Goal: Task Accomplishment & Management: Complete application form

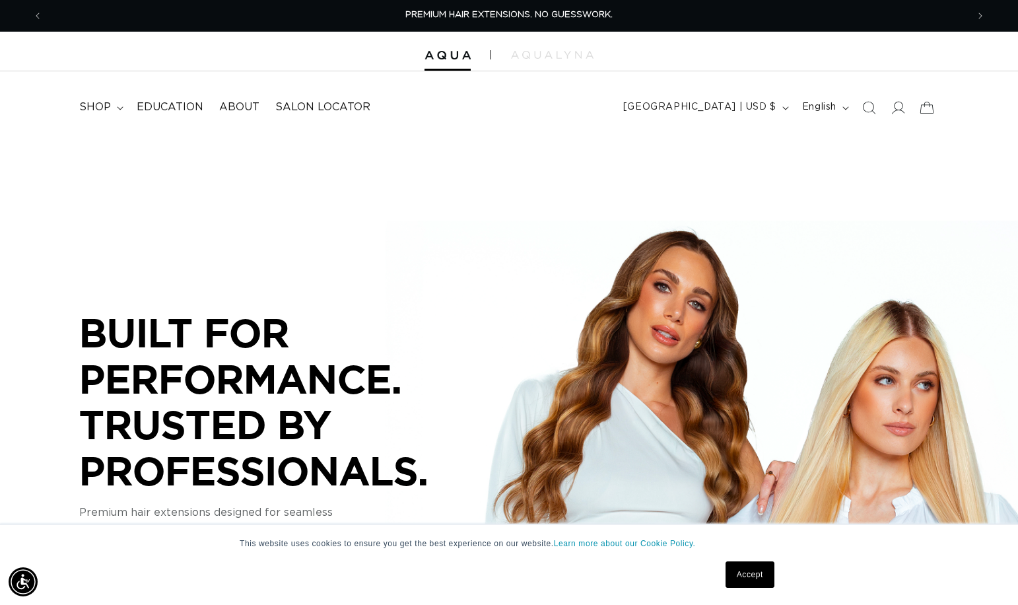
click at [737, 566] on link "Accept" at bounding box center [749, 574] width 49 height 26
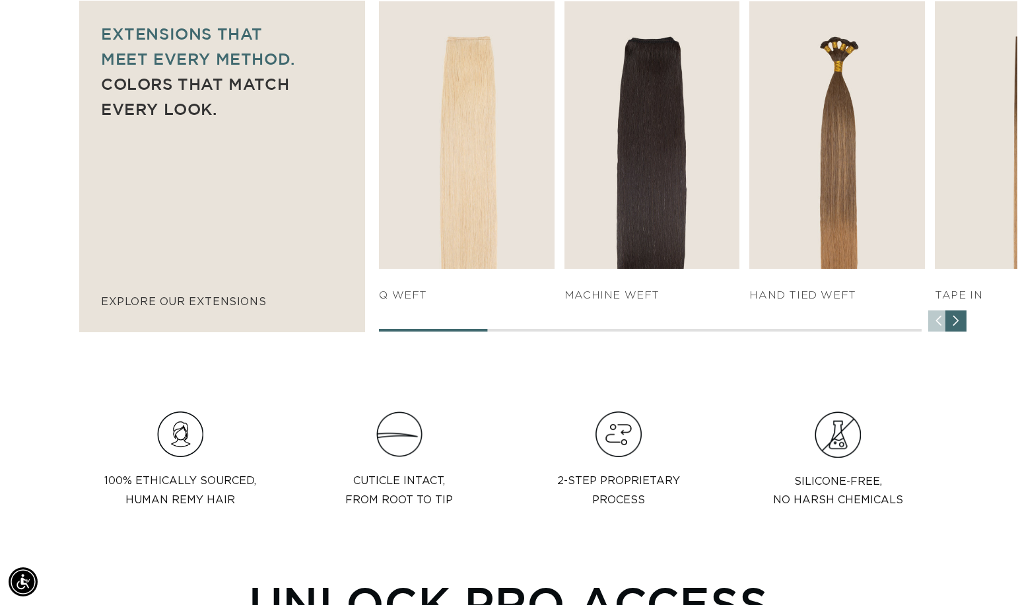
scroll to position [0, 924]
click at [957, 324] on div "Next slide" at bounding box center [955, 320] width 21 height 21
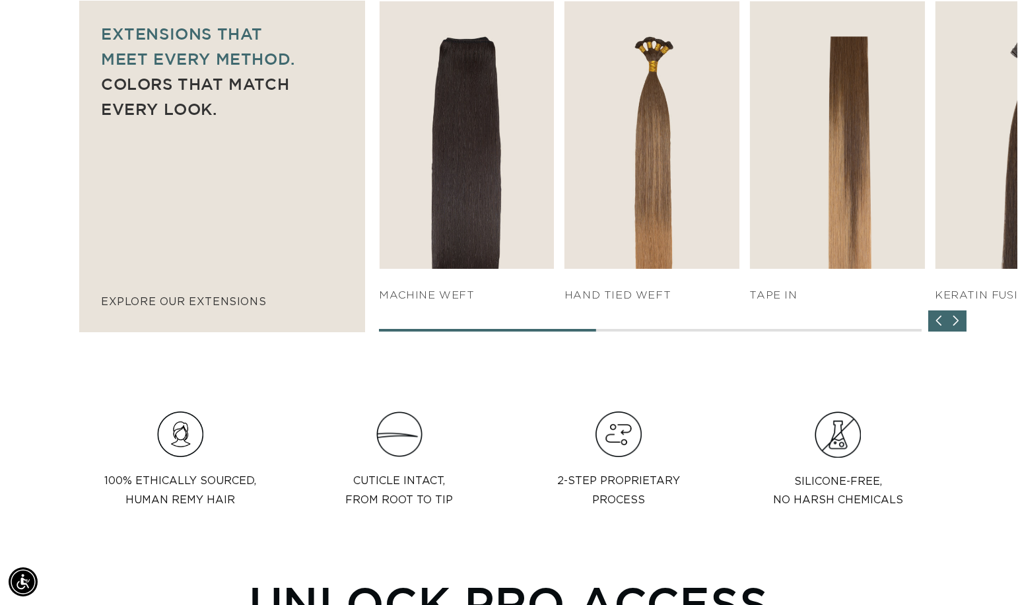
scroll to position [0, 1848]
click at [957, 324] on div "Next slide" at bounding box center [955, 320] width 21 height 21
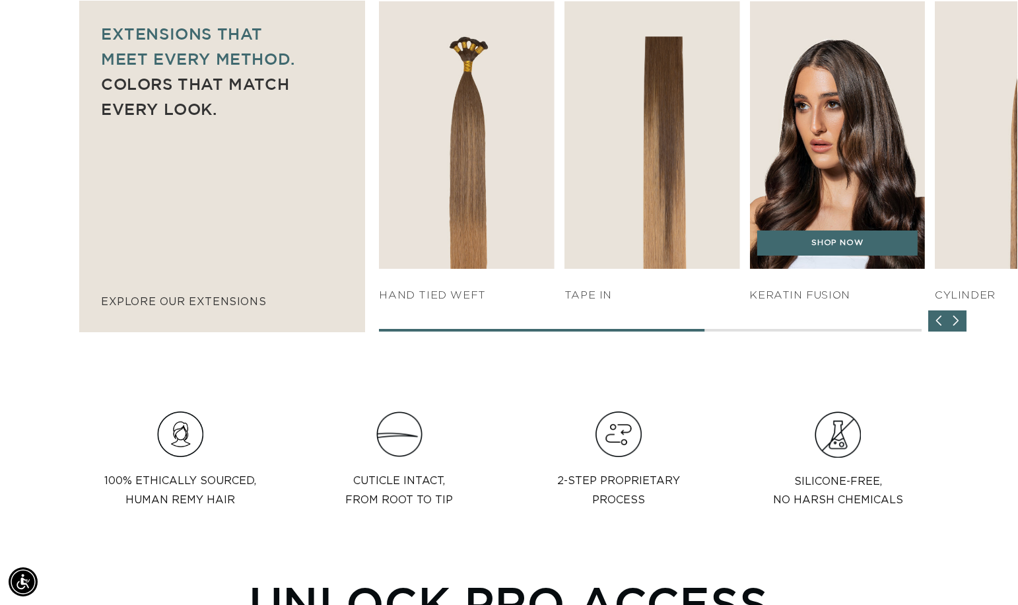
scroll to position [0, 0]
click at [858, 137] on img "5 / 7" at bounding box center [837, 135] width 184 height 280
click at [833, 246] on link "SHOP NOW" at bounding box center [837, 242] width 160 height 25
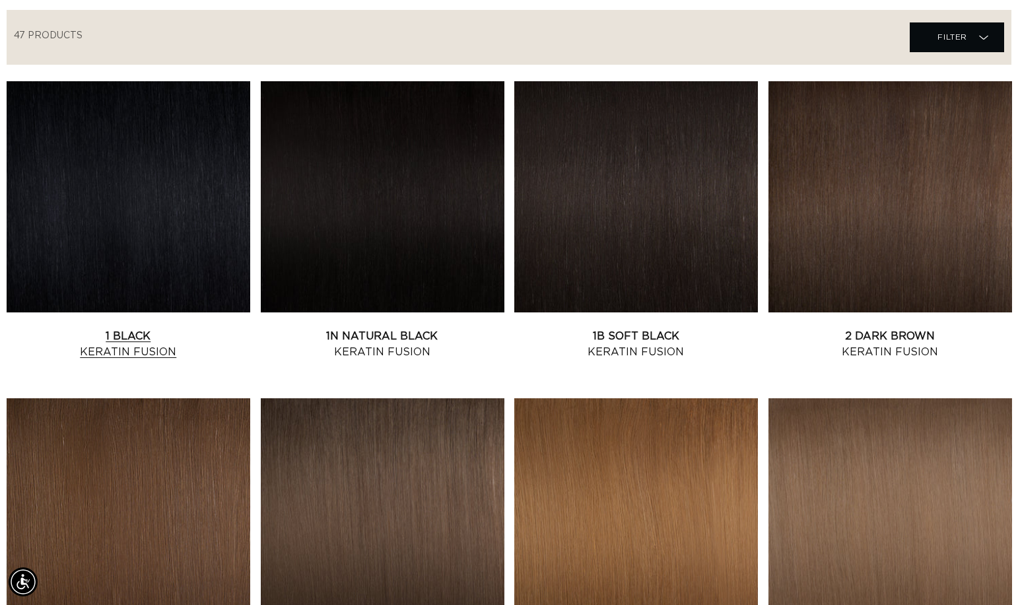
scroll to position [0, 1848]
click at [119, 336] on link "1 Black Keratin Fusion" at bounding box center [129, 344] width 244 height 32
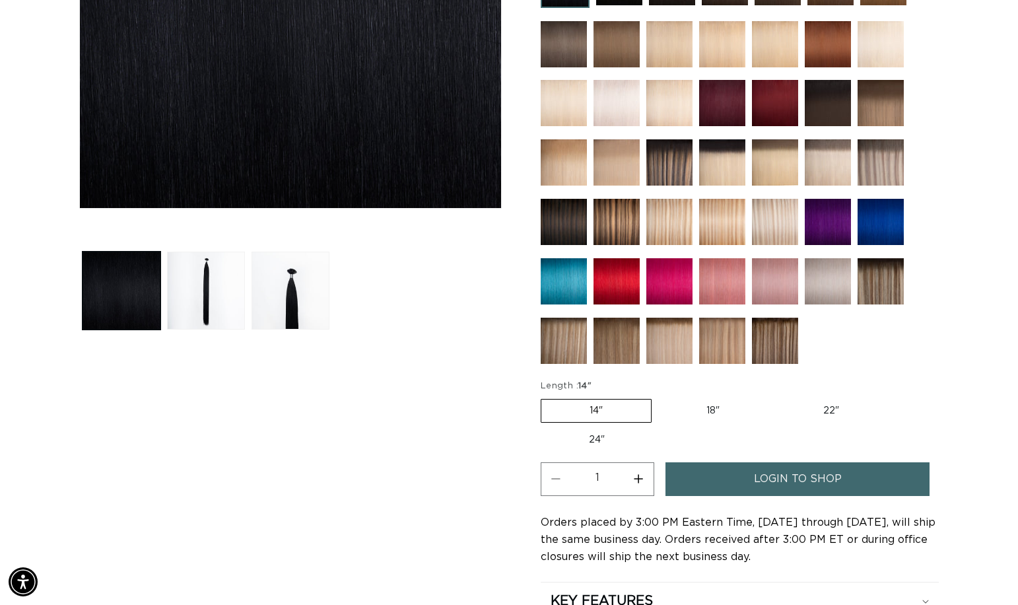
scroll to position [0, 1848]
click at [834, 409] on label "22" Variant sold out or unavailable" at bounding box center [831, 410] width 112 height 22
click at [775, 397] on input "22" Variant sold out or unavailable" at bounding box center [774, 396] width 1 height 1
radio input "true"
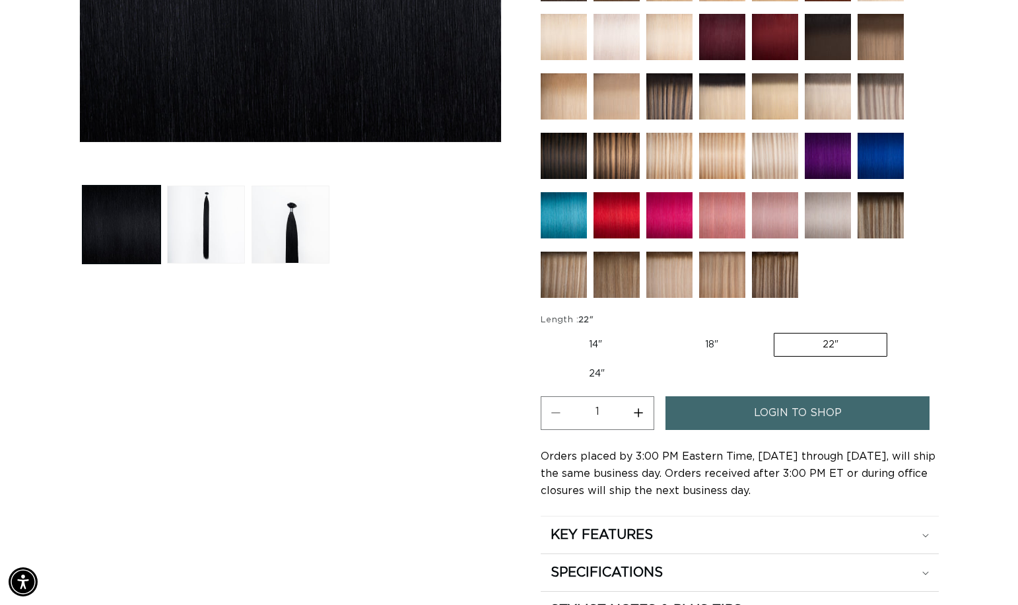
click at [770, 407] on span "login to shop" at bounding box center [798, 413] width 88 height 34
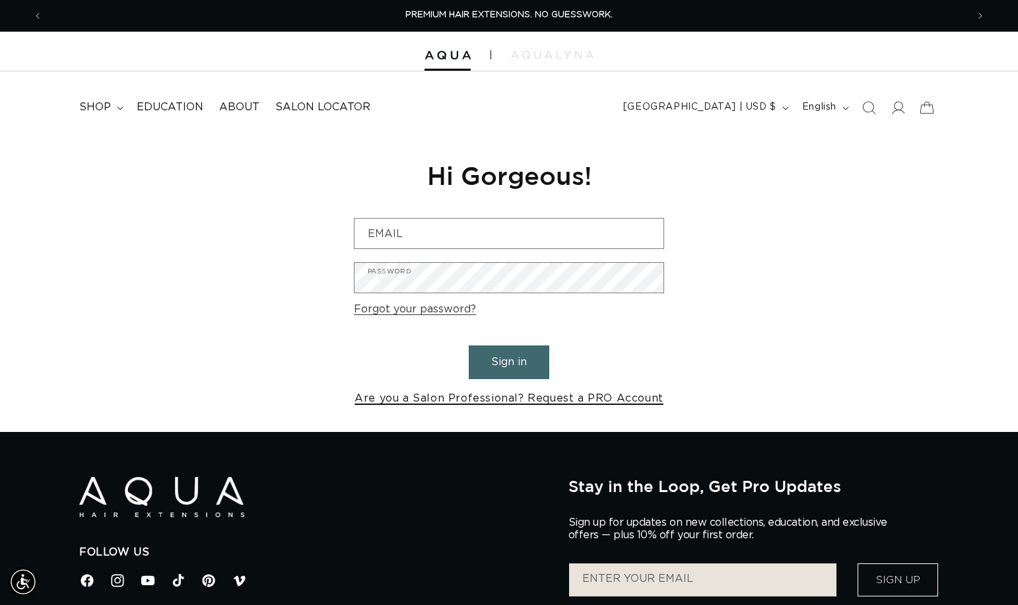
click at [564, 402] on link "Are you a Salon Professional? Request a PRO Account" at bounding box center [508, 398] width 309 height 19
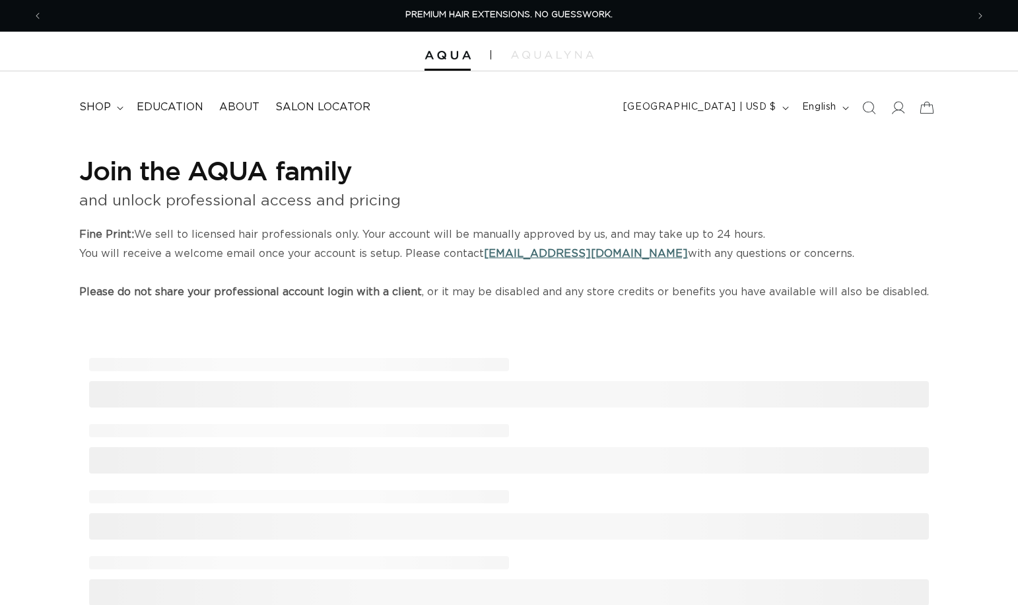
select select "US"
select select "[GEOGRAPHIC_DATA]"
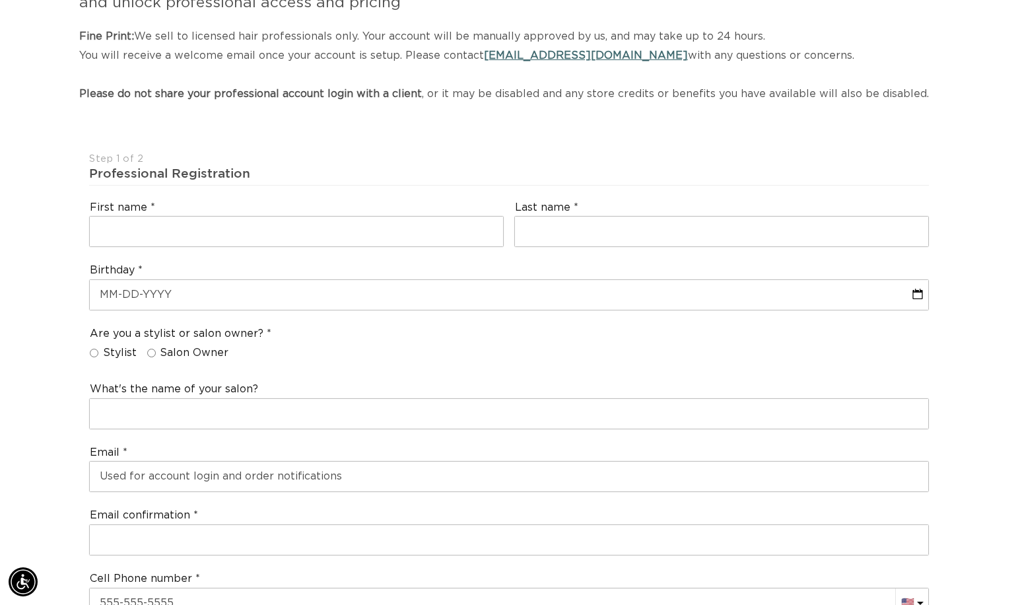
scroll to position [0, 1848]
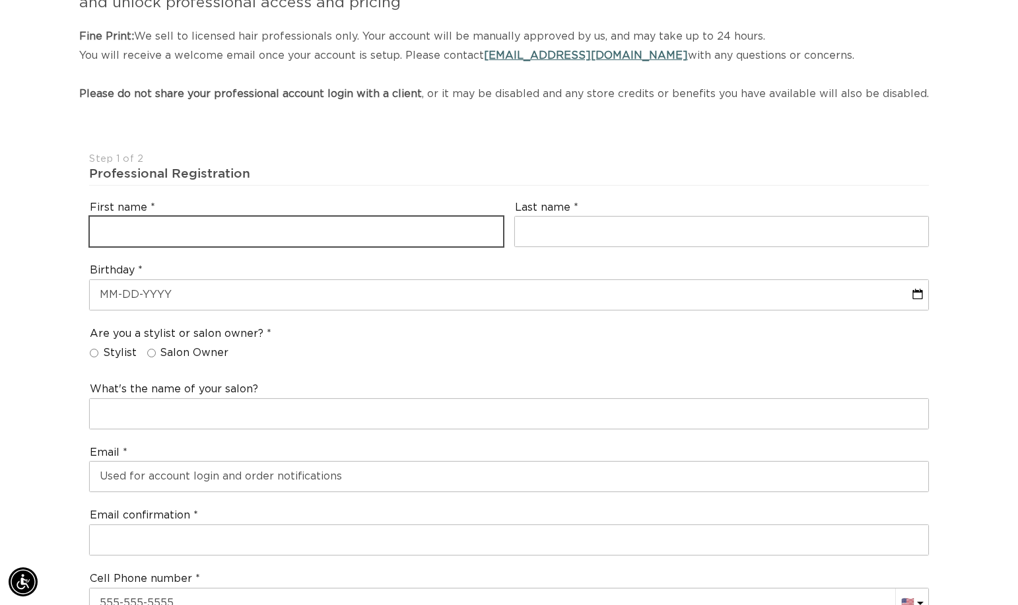
click at [157, 242] on input "text" at bounding box center [296, 231] width 413 height 30
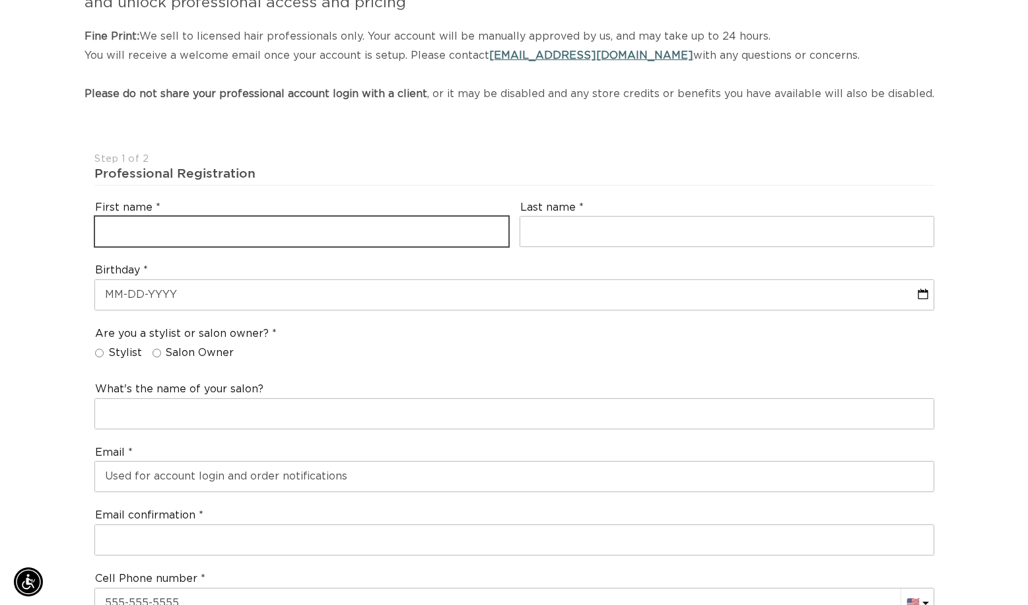
scroll to position [0, 0]
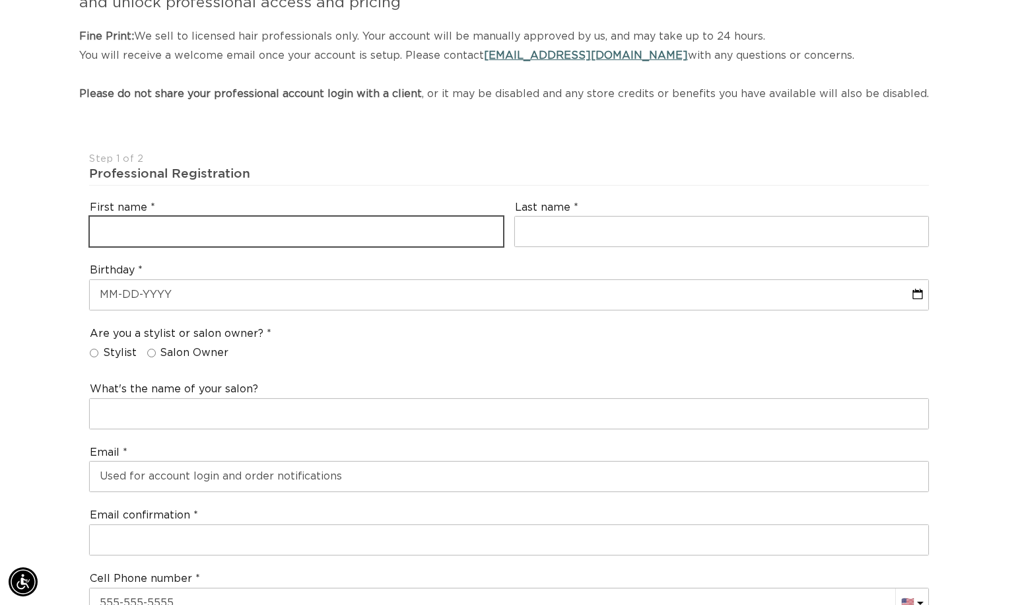
type input "[PERSON_NAME]"
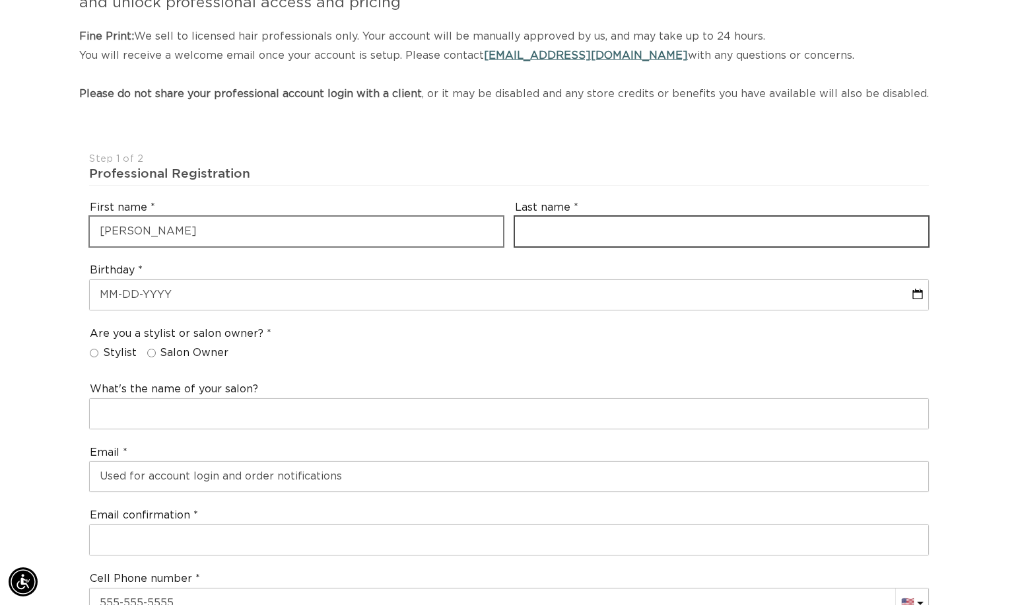
type input "[PERSON_NAME]"
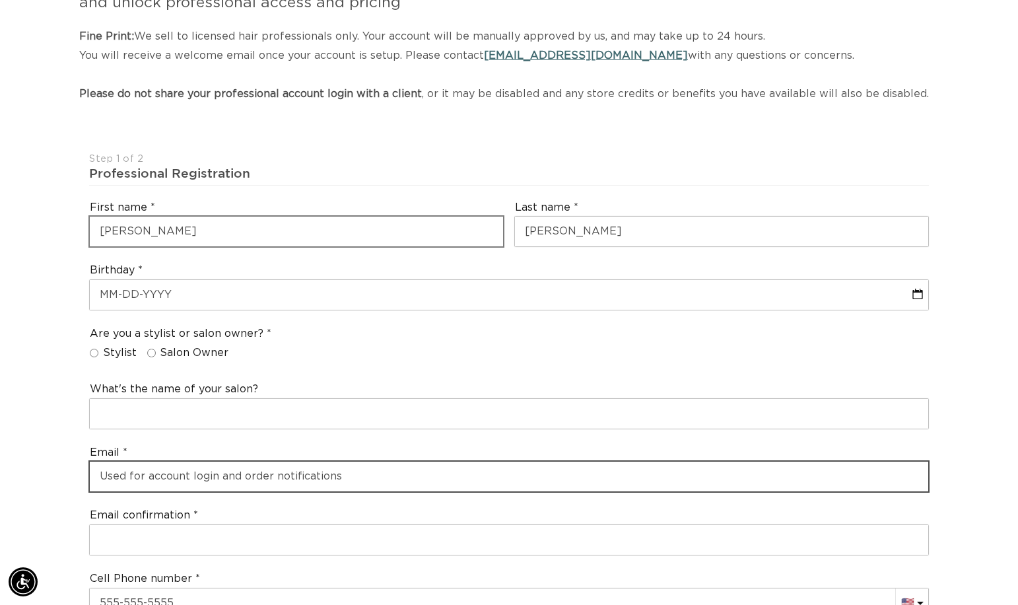
type input "[EMAIL_ADDRESS][DOMAIN_NAME]"
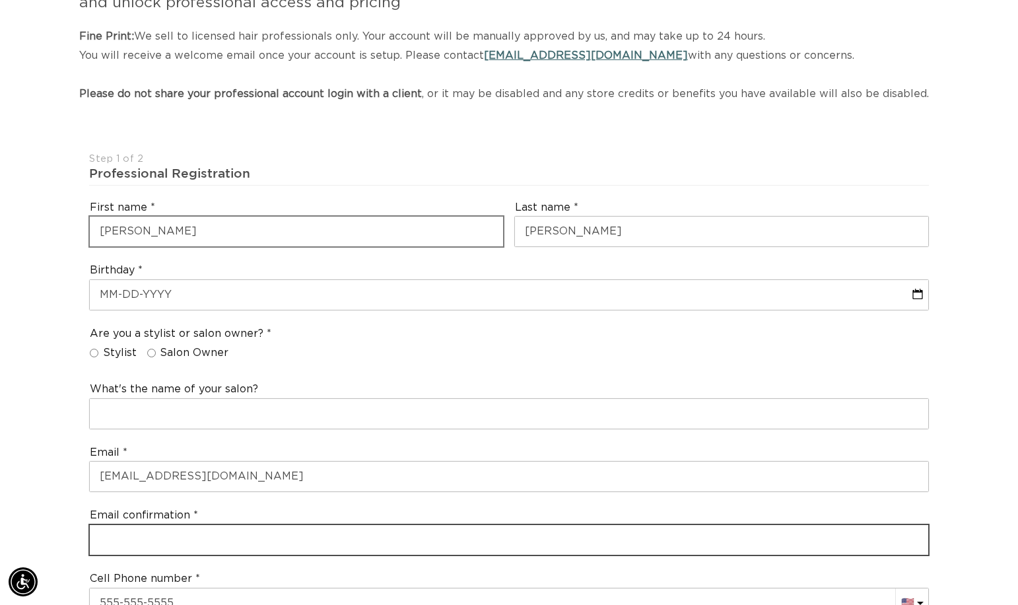
type input "[EMAIL_ADDRESS][DOMAIN_NAME]"
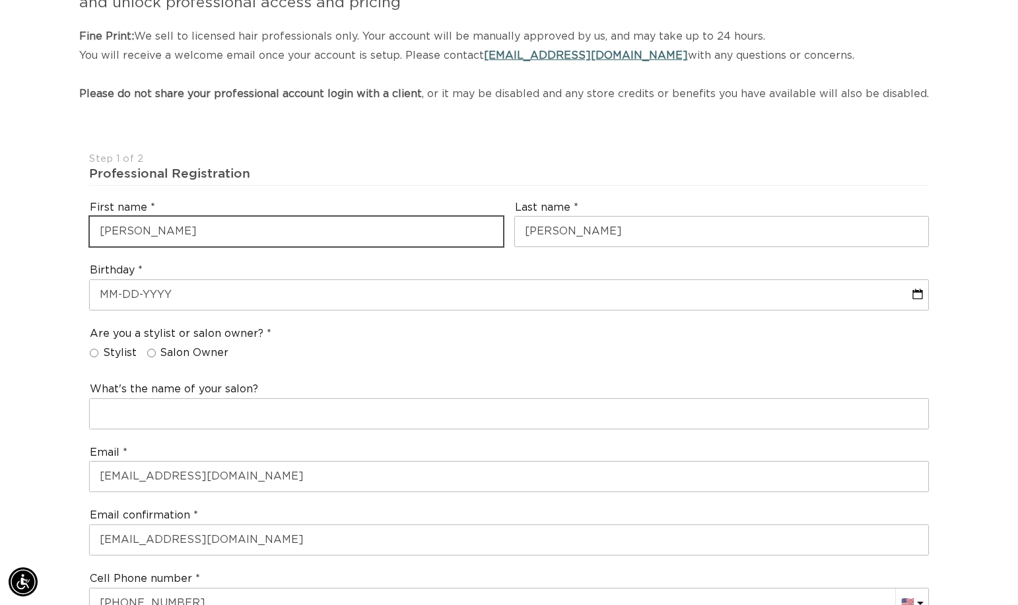
type input "[PHONE_NUMBER]"
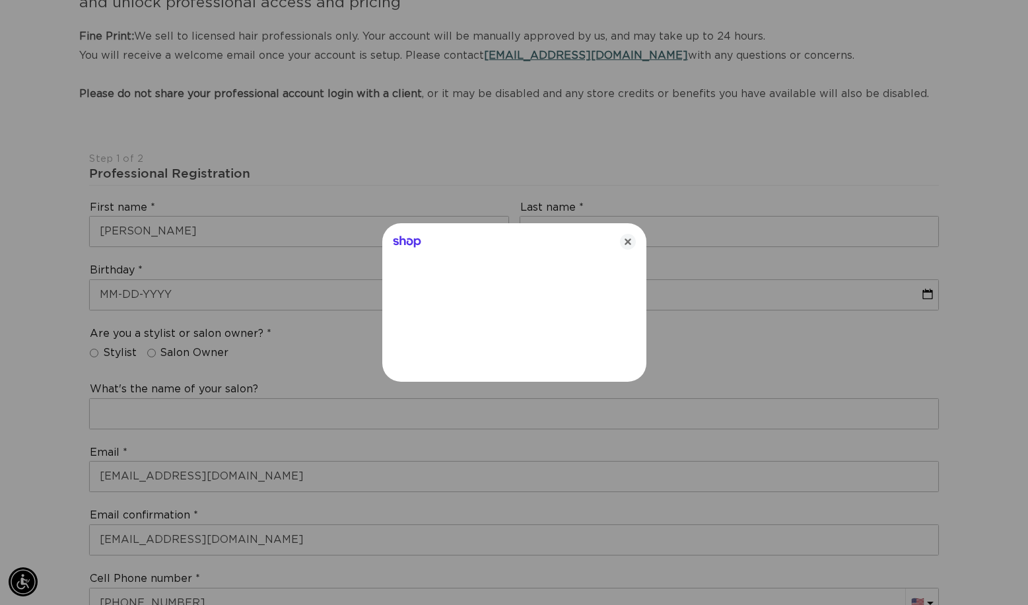
scroll to position [0, 934]
click at [626, 239] on icon "Close" at bounding box center [628, 242] width 16 height 16
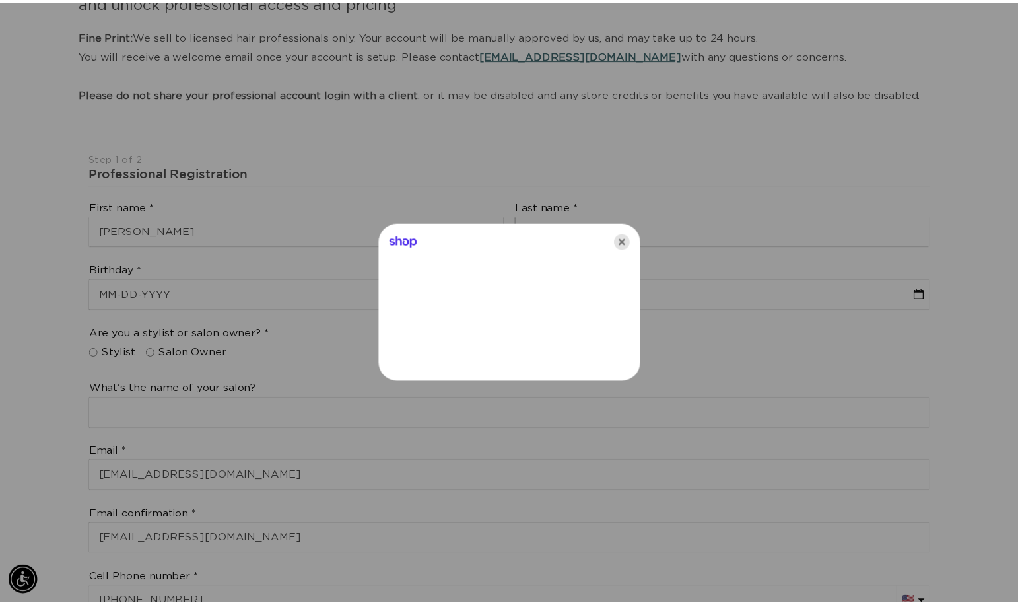
scroll to position [0, 1848]
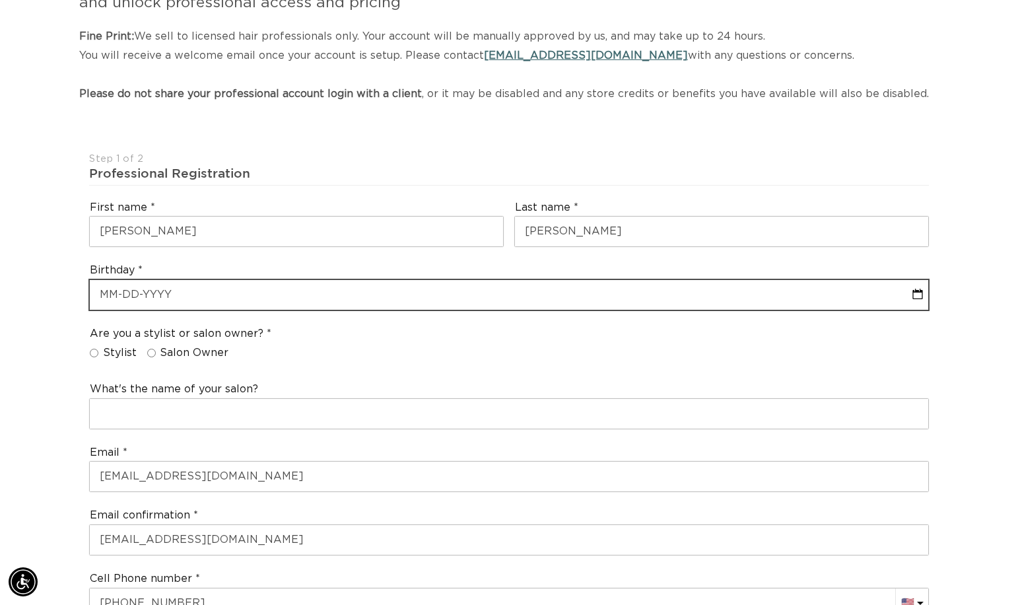
click at [98, 291] on input "text" at bounding box center [509, 295] width 838 height 30
select select "9"
select select "2025"
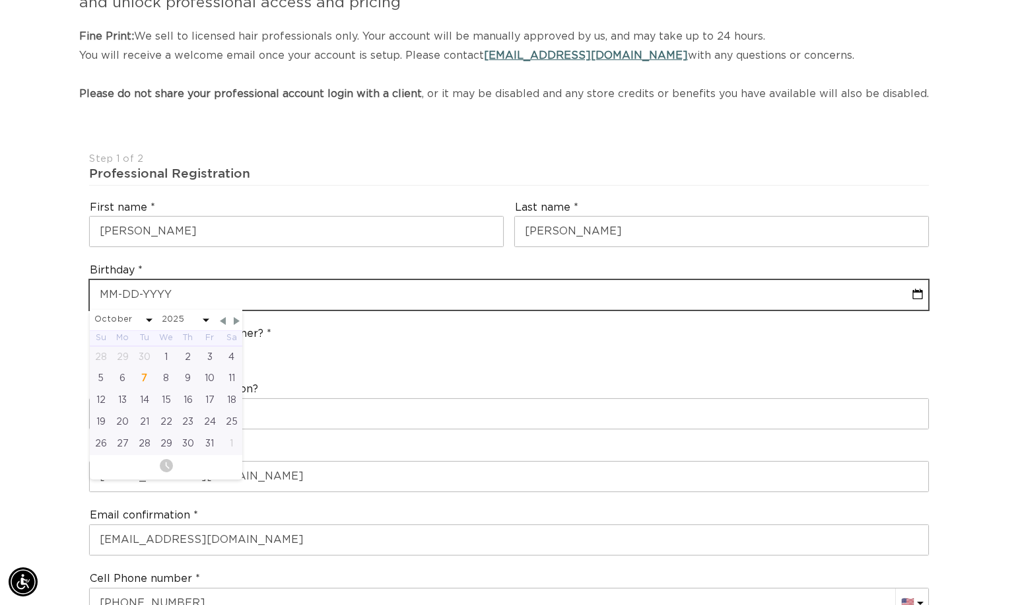
scroll to position [0, 0]
type input "01"
select select "9"
select select "2025"
type input "01-0"
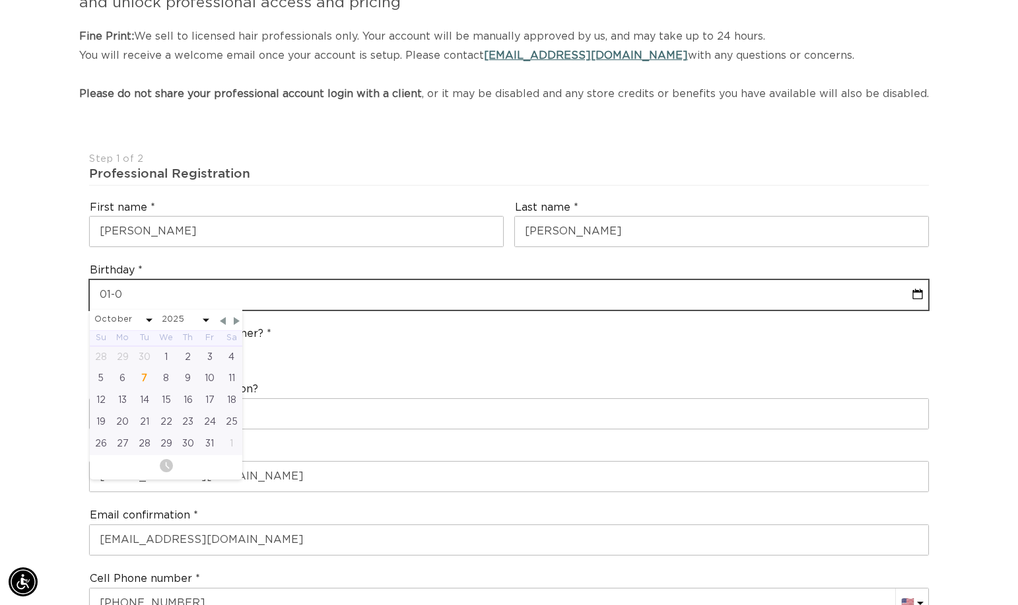
select select "9"
select select "2025"
type input "[DATE]"
select select "9"
select select "2025"
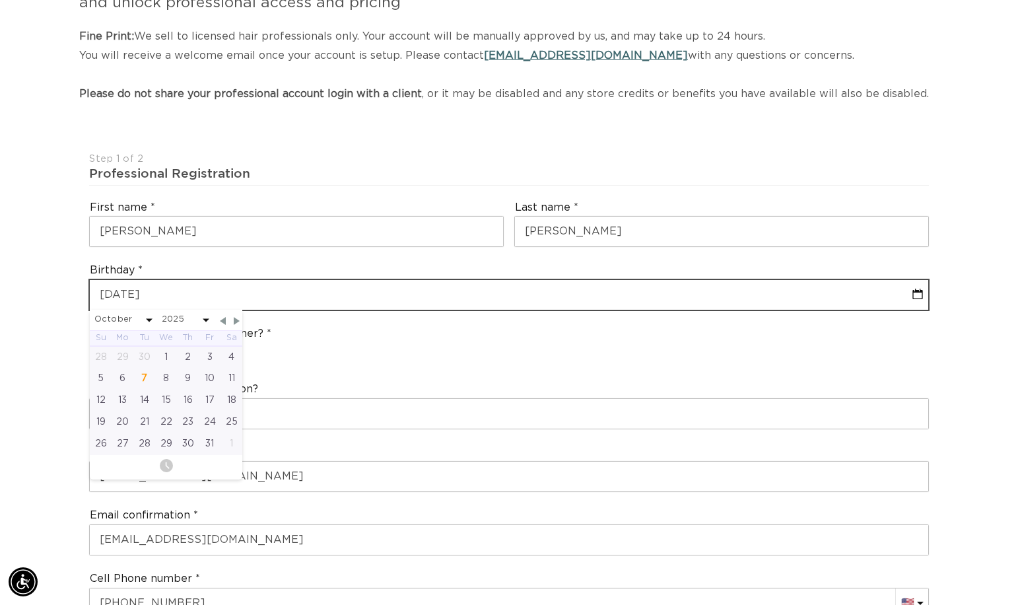
type input "[PHONE_NUMBER]"
select select "9"
select select "2025"
type input "[DATE]"
select select "1981"
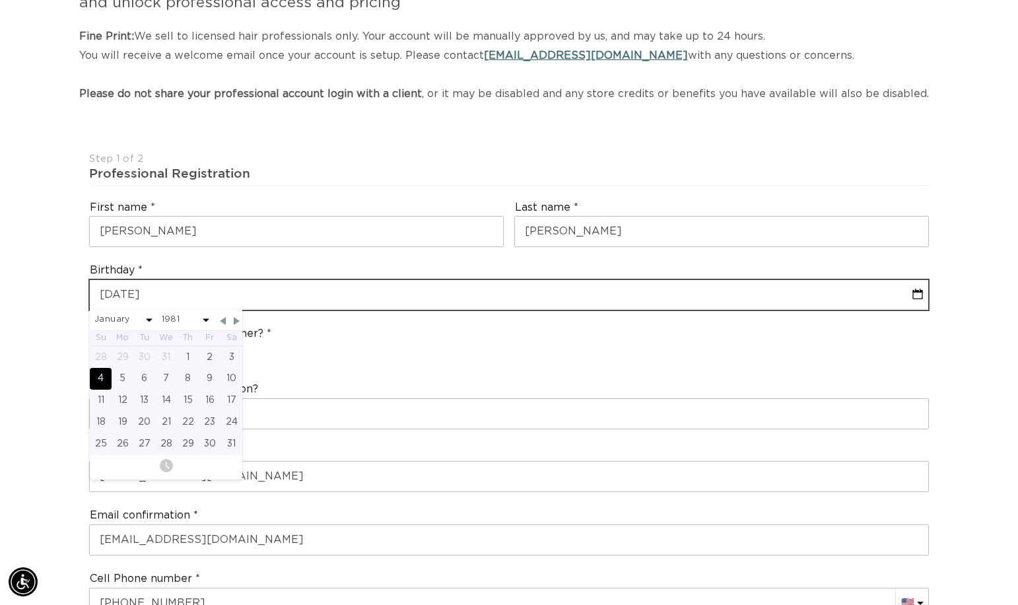
scroll to position [0, 924]
type input "[DATE]"
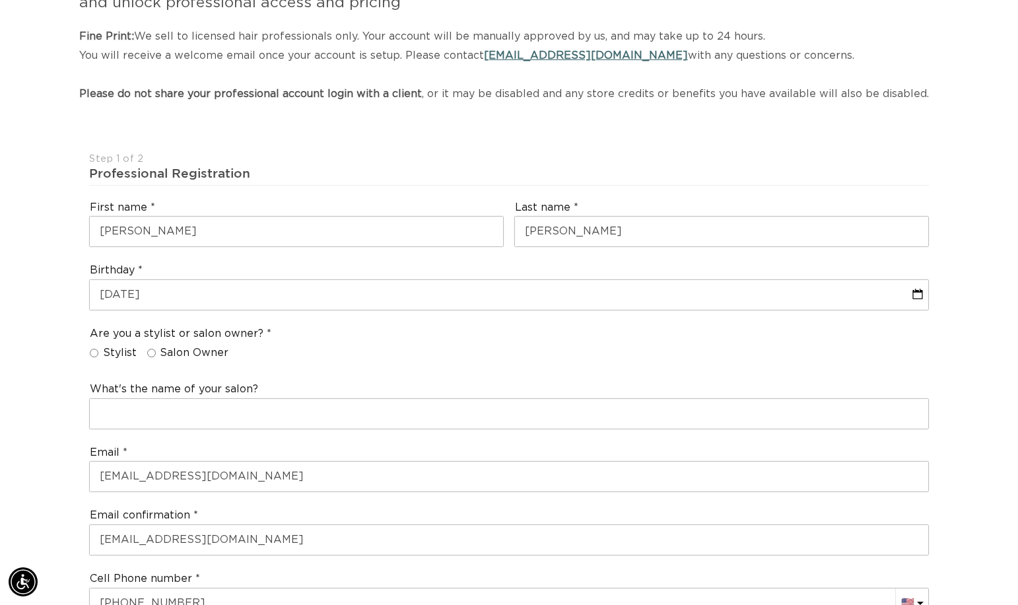
click at [333, 324] on div "Are you a stylist or salon owner? Stylist Salon Owner" at bounding box center [509, 346] width 850 height 50
click at [156, 353] on label "Salon Owner" at bounding box center [188, 353] width 82 height 14
click at [156, 353] on input "Salon Owner" at bounding box center [151, 352] width 9 height 9
radio input "true"
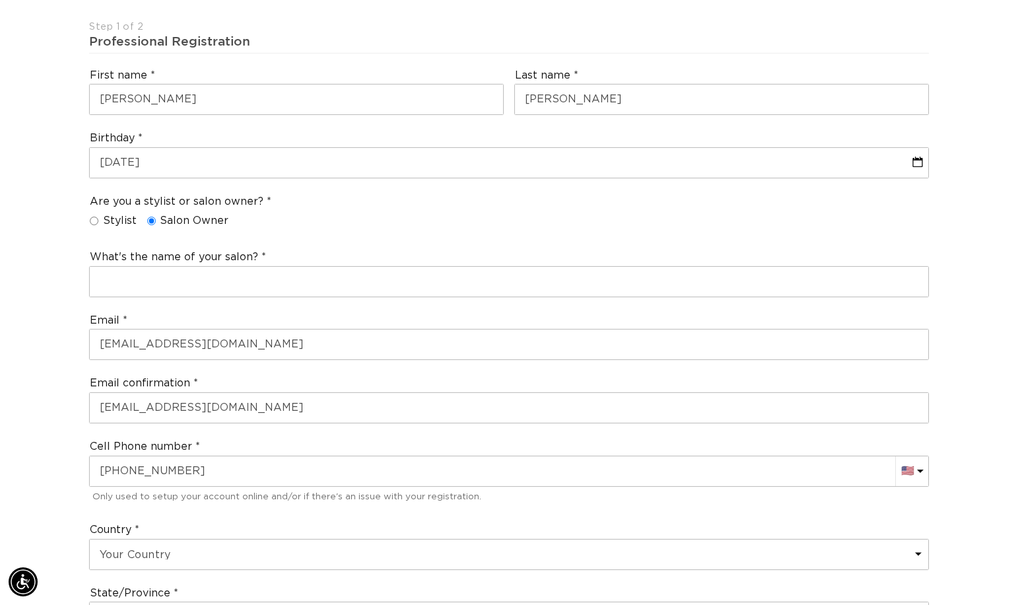
scroll to position [0, 1848]
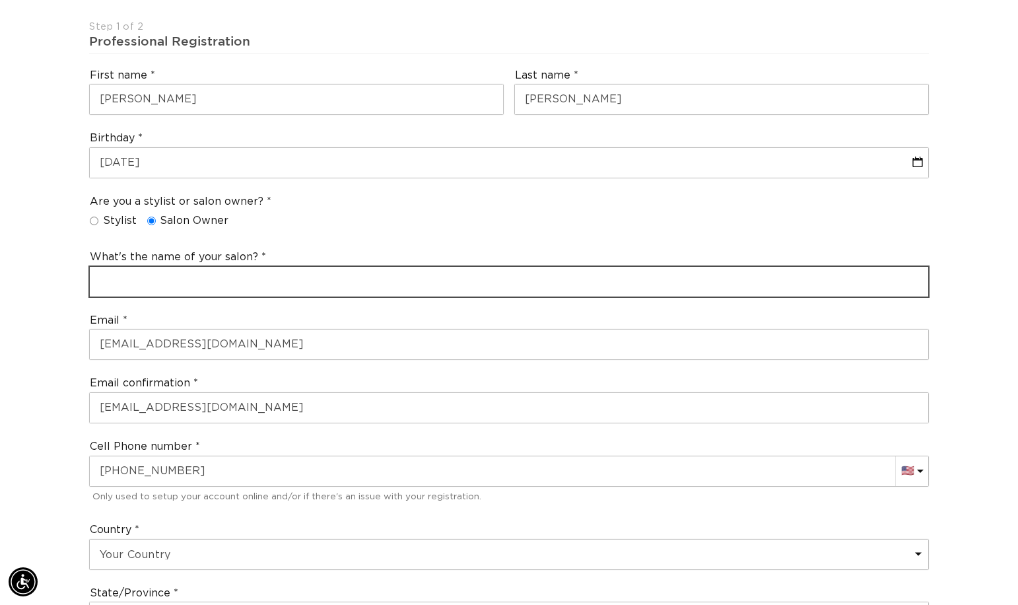
click at [178, 287] on input "text" at bounding box center [509, 282] width 838 height 30
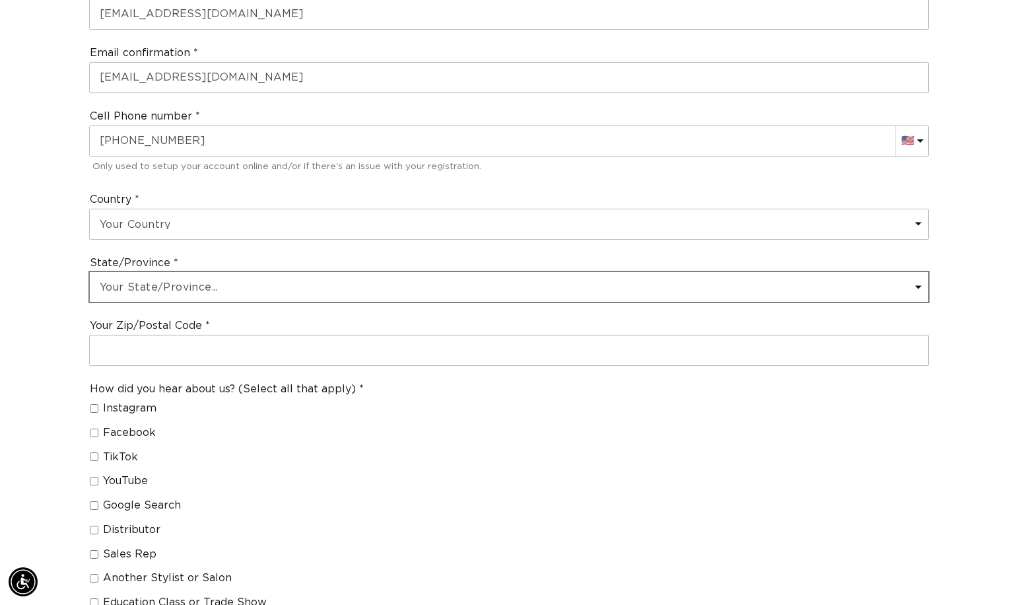
scroll to position [0, 924]
type input "Belleza by [PERSON_NAME]"
click at [181, 288] on select "Your State/Province... [US_STATE] [US_STATE] [US_STATE] [US_STATE] [US_STATE] […" at bounding box center [509, 287] width 838 height 30
select select "[US_STATE]"
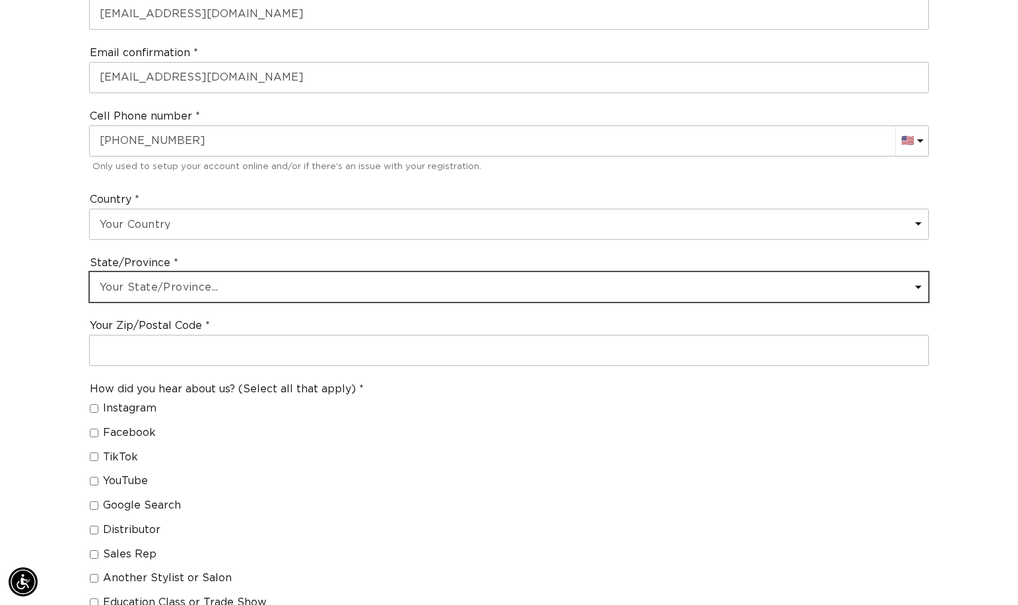
click at [90, 272] on select "Your State/Province... [US_STATE] [US_STATE] [US_STATE] [US_STATE] [US_STATE] […" at bounding box center [509, 287] width 838 height 30
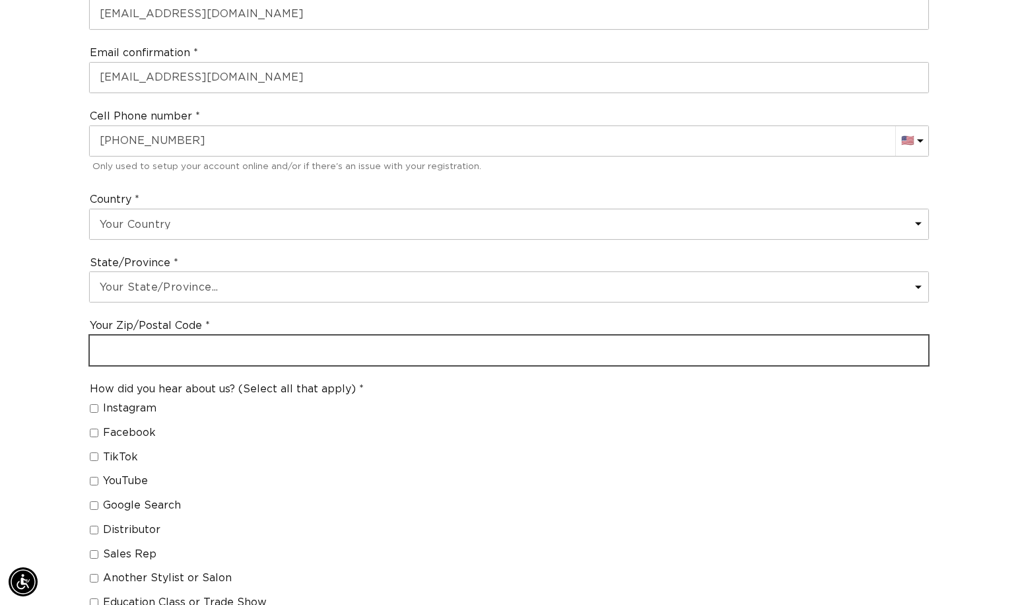
click at [141, 354] on input "text" at bounding box center [509, 350] width 838 height 30
type input "78575"
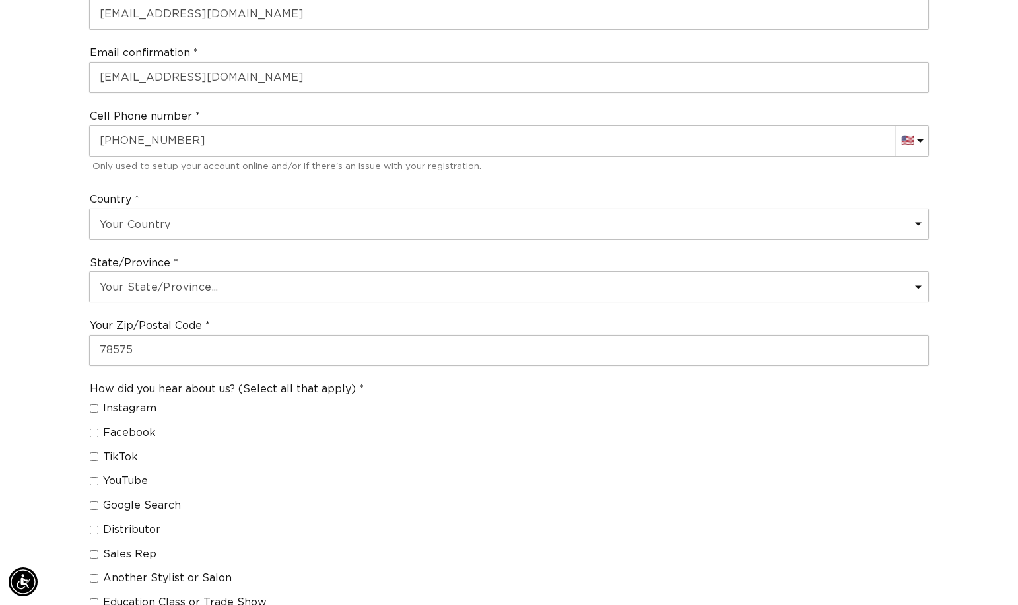
click at [49, 385] on div "Join the AQUA family and unlock professional access and pricing Fine Print: We …" at bounding box center [509, 232] width 1018 height 1515
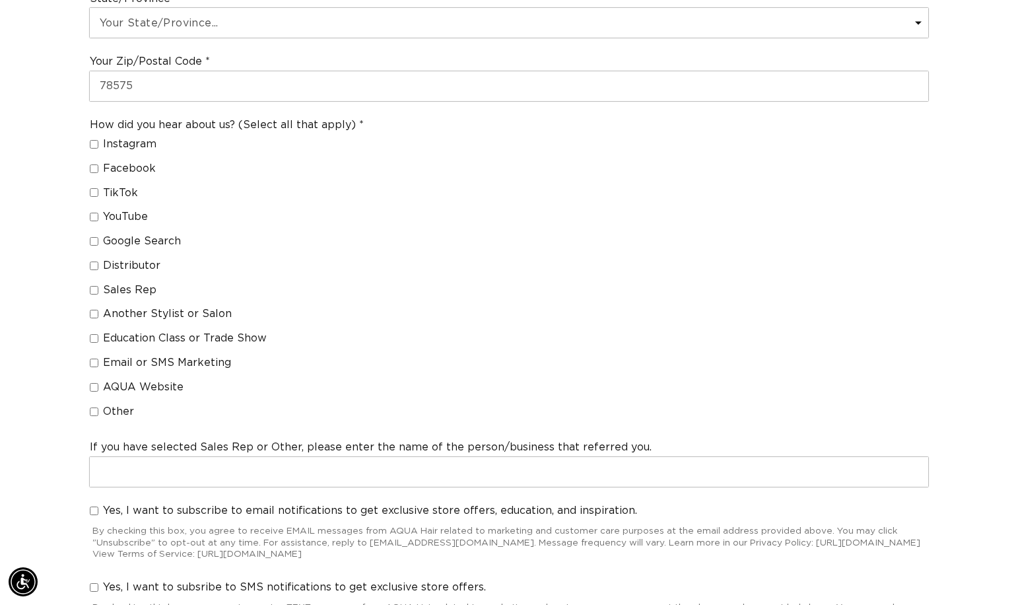
scroll to position [0, 924]
click at [96, 315] on input "Another Stylist or Salon" at bounding box center [94, 314] width 9 height 9
checkbox input "true"
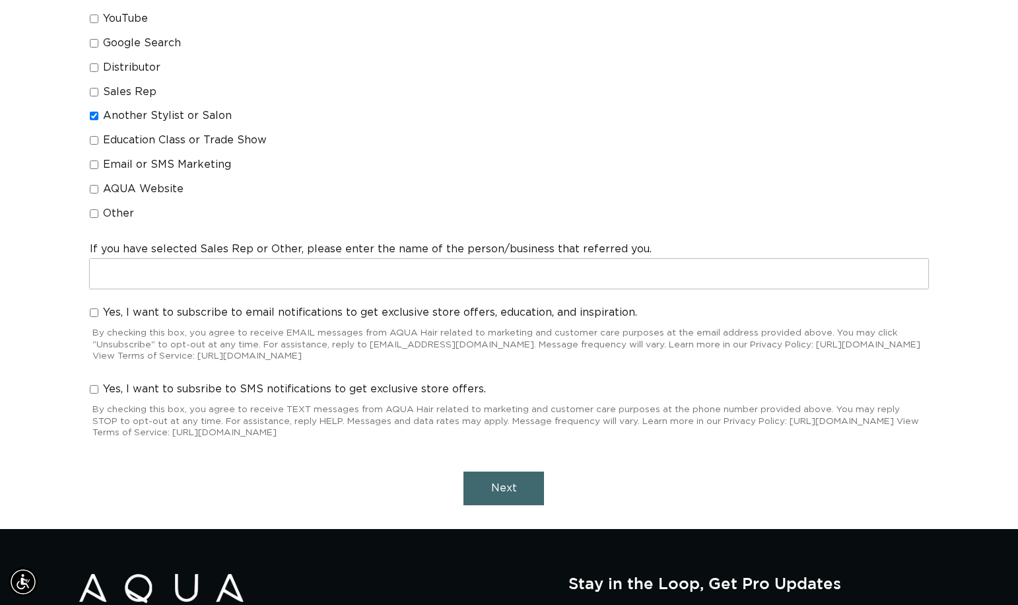
click at [97, 315] on input "Yes, I want to subscribe to email notifications to get exclusive store offers, …" at bounding box center [94, 312] width 9 height 9
checkbox input "true"
click at [502, 492] on span "Next" at bounding box center [504, 487] width 26 height 11
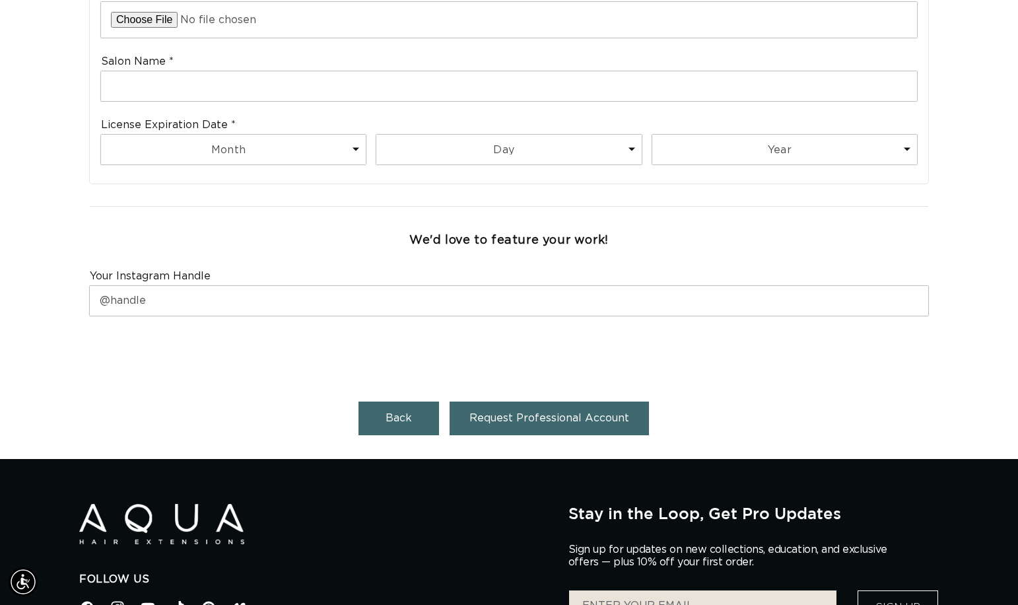
scroll to position [0, 0]
click at [492, 427] on button "Request Professional Account" at bounding box center [548, 418] width 199 height 34
